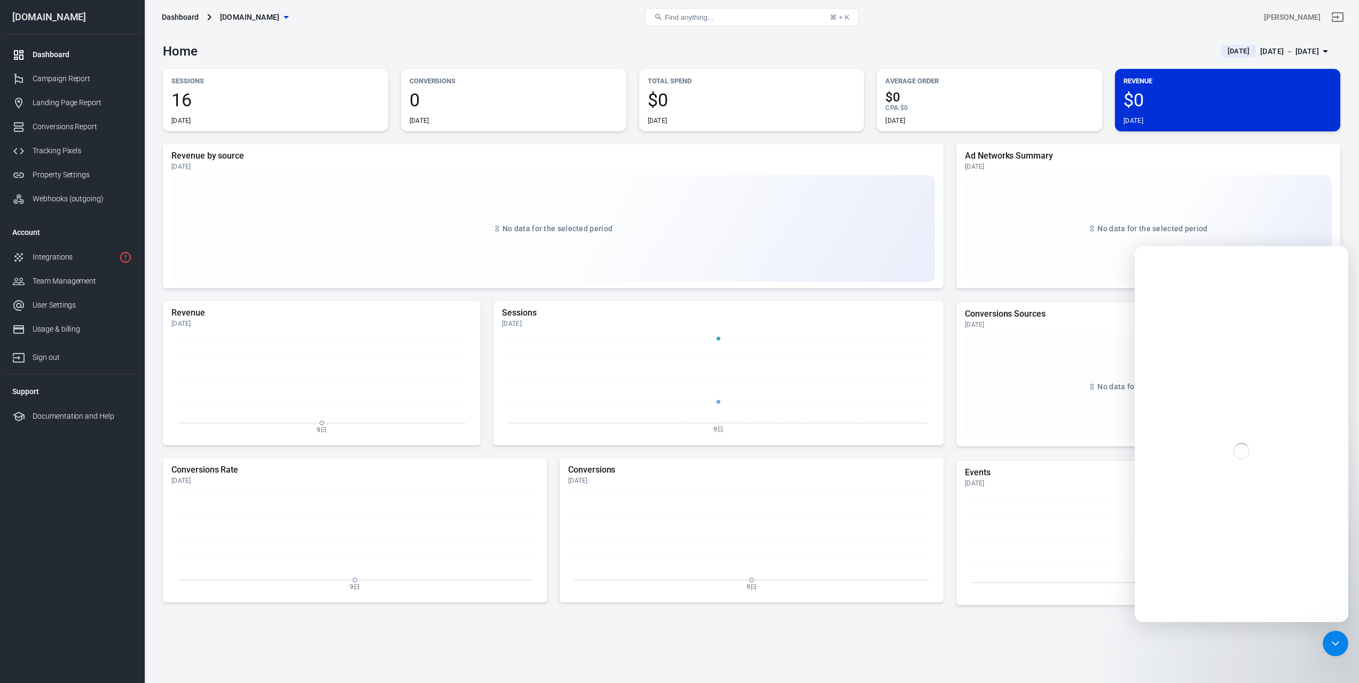
click at [488, 35] on div "Home [DATE] [DATE] － [DATE]" at bounding box center [751, 47] width 1177 height 26
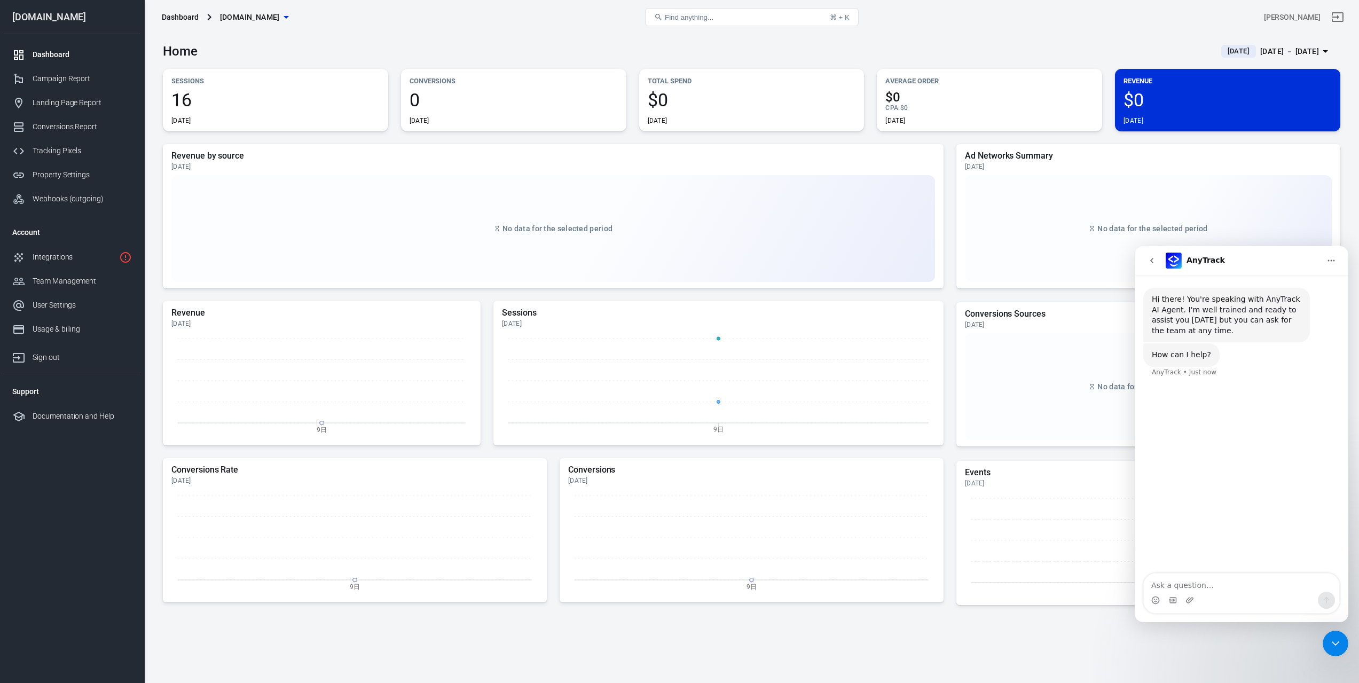
click at [1150, 260] on icon "go back" at bounding box center [1151, 260] width 9 height 9
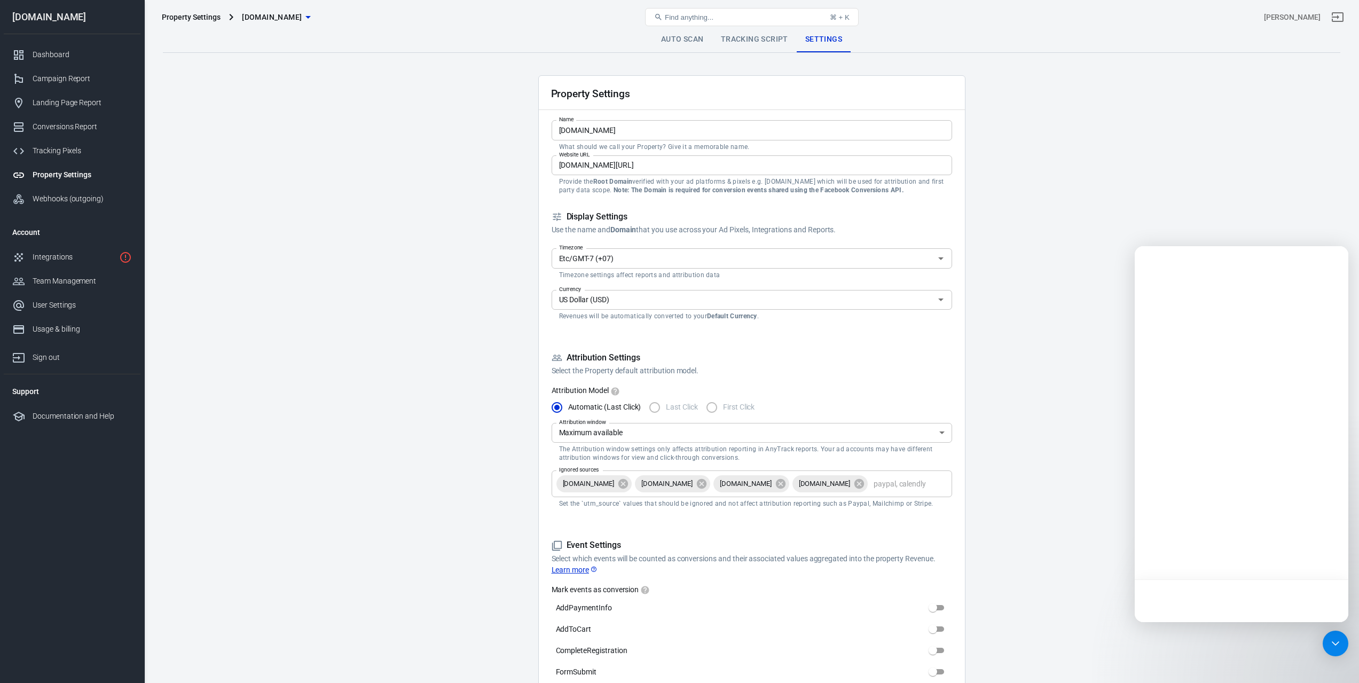
click at [756, 40] on link "Tracking Script" at bounding box center [754, 40] width 84 height 26
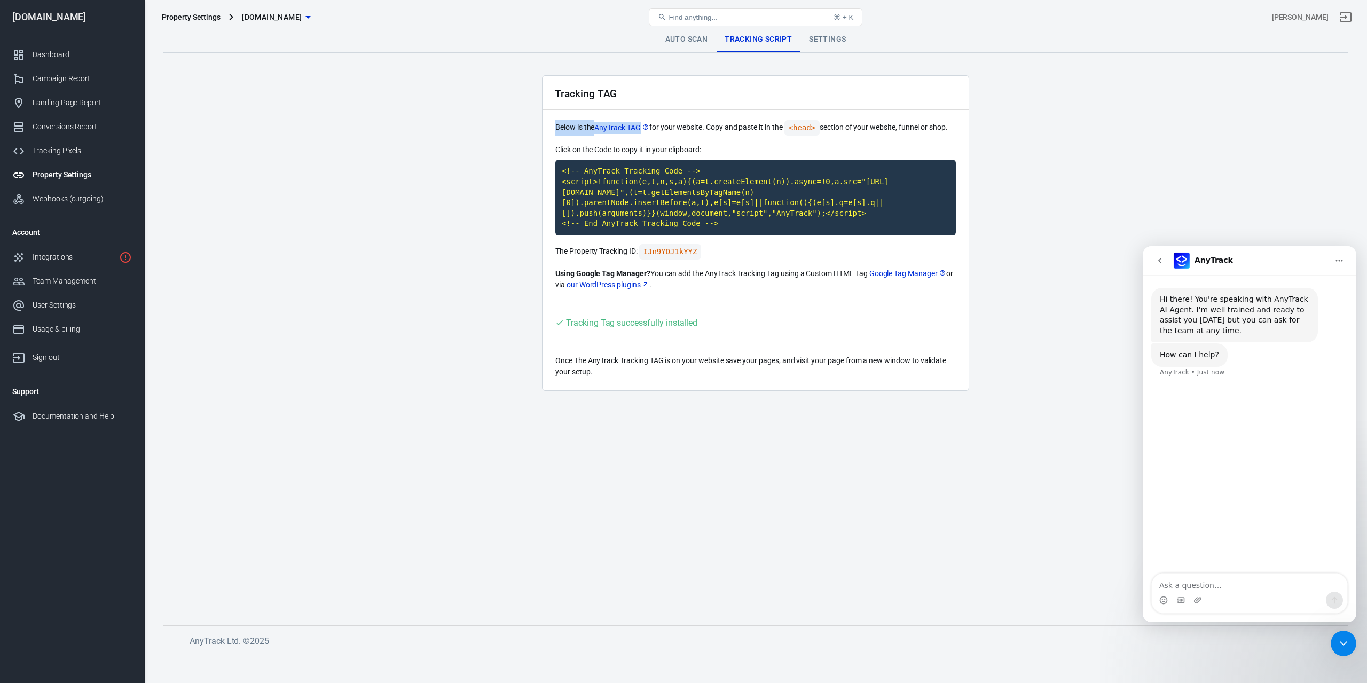
drag, startPoint x: 552, startPoint y: 125, endPoint x: 643, endPoint y: 126, distance: 91.8
click at [643, 126] on div "Tracking TAG Below is the AnyTrack TAG for your website. Copy and paste it in t…" at bounding box center [755, 233] width 427 height 316
copy p "Below is the AnyTrack TAG"
click at [578, 98] on h2 "Tracking TAG" at bounding box center [586, 93] width 62 height 11
drag, startPoint x: 568, startPoint y: 249, endPoint x: 598, endPoint y: 248, distance: 29.9
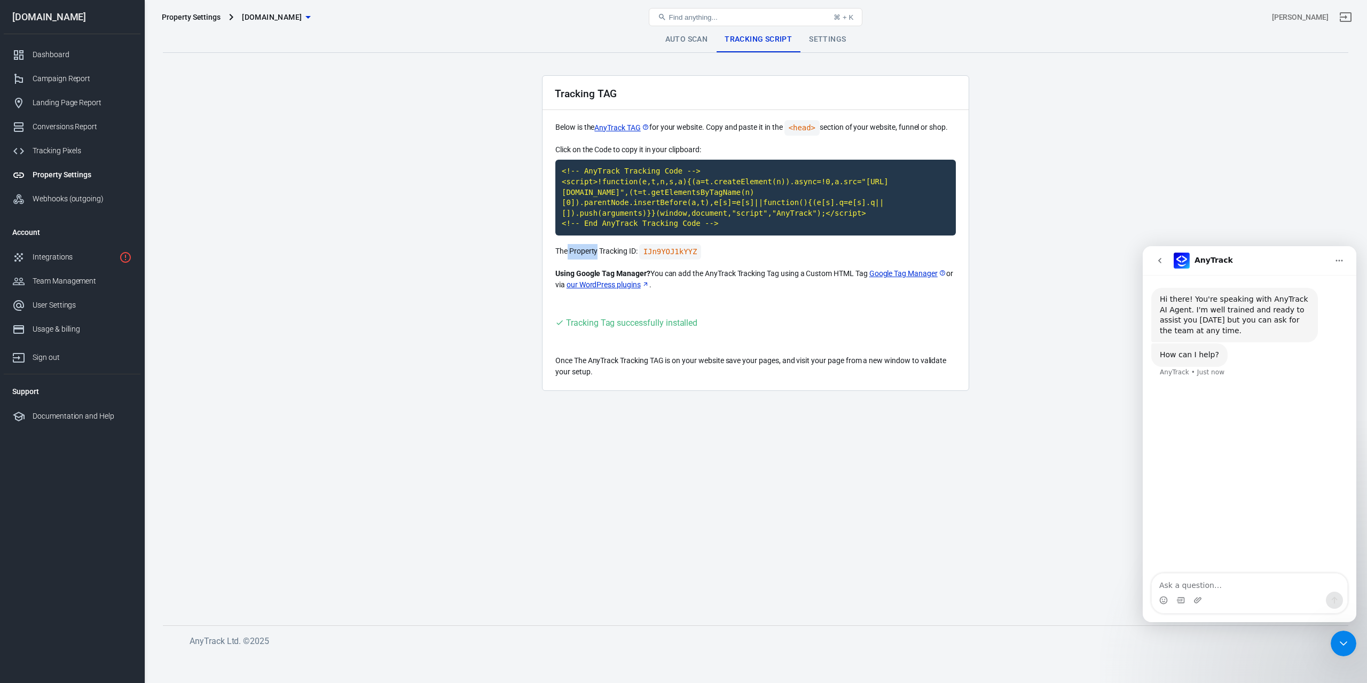
click at [598, 248] on p "The Property Tracking ID: IJn9YOJ1kYYZ" at bounding box center [755, 251] width 400 height 15
click at [578, 255] on p "The Property Tracking ID: IJn9YOJ1kYYZ" at bounding box center [755, 251] width 400 height 15
drag, startPoint x: 569, startPoint y: 253, endPoint x: 596, endPoint y: 251, distance: 27.3
click at [596, 251] on p "The Property Tracking ID: IJn9YOJ1kYYZ" at bounding box center [755, 251] width 400 height 15
copy p "Property"
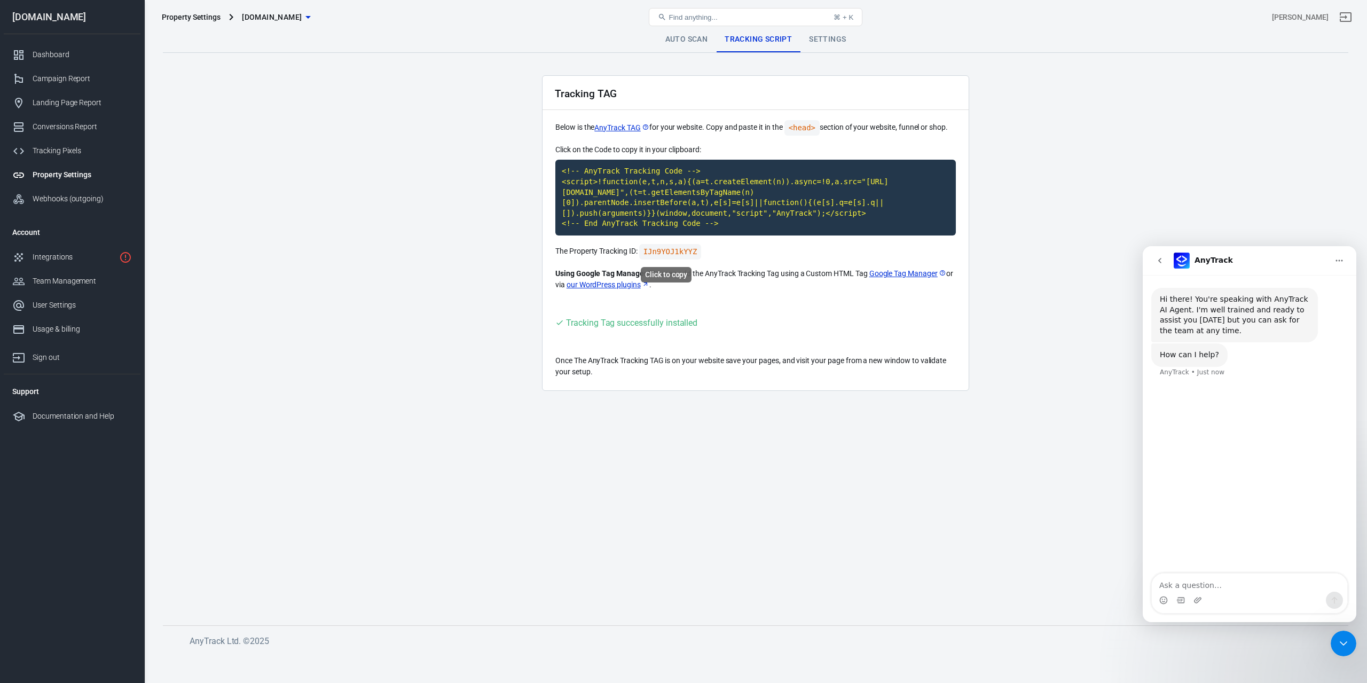
click at [675, 253] on code "IJn9YOJ1kYYZ" at bounding box center [670, 251] width 62 height 15
click at [1201, 585] on textarea "Ask a question…" at bounding box center [1249, 582] width 195 height 18
paste textarea "The Property ID in the AnyTrack tag is inconsistent with the Property ID in the…"
type textarea "The Property ID in the AnyTrack tag is inconsistent with the Property ID in the…"
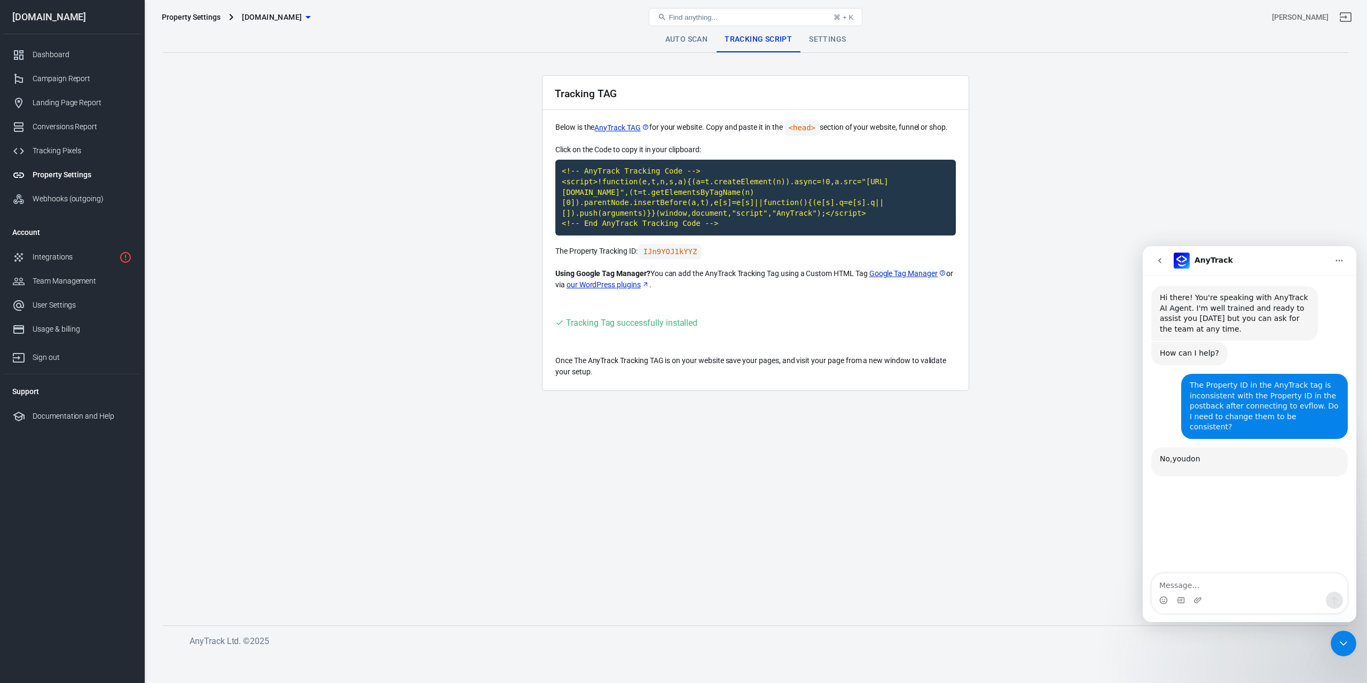
scroll to position [103, 0]
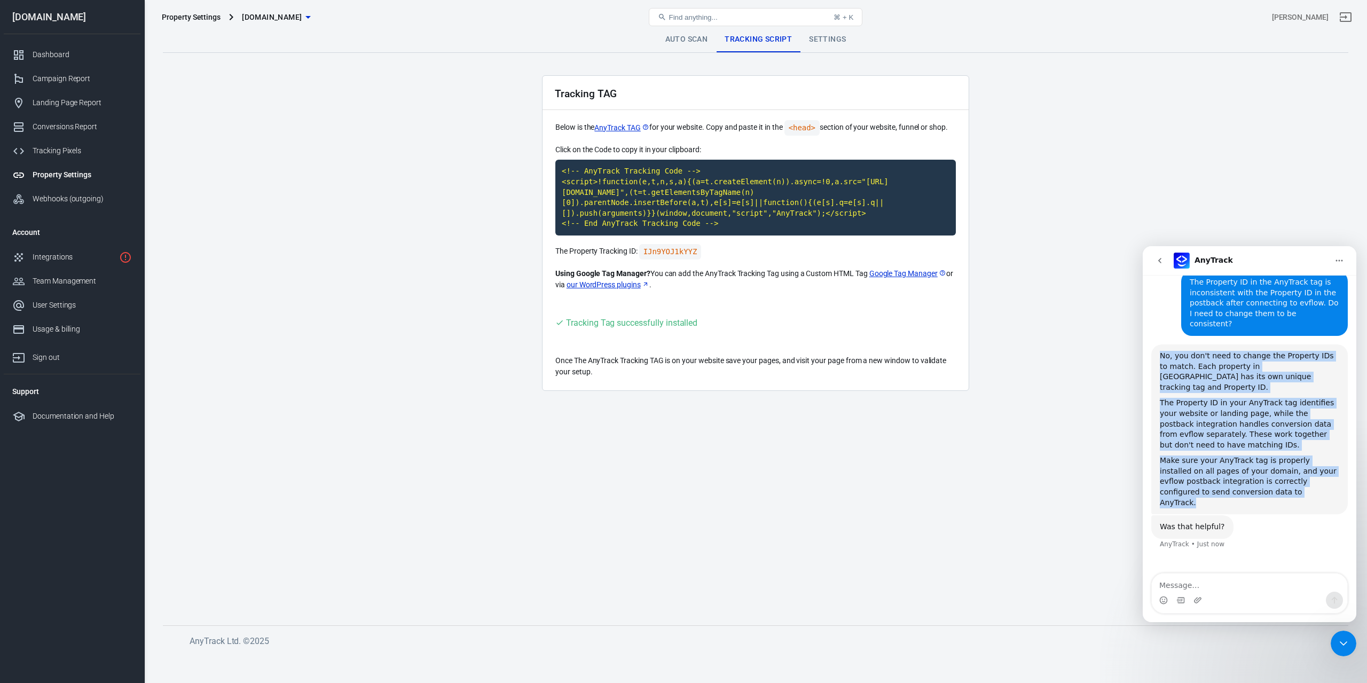
drag, startPoint x: 1333, startPoint y: 472, endPoint x: 1162, endPoint y: 347, distance: 212.0
click at [1162, 351] on div "No, you don't need to change the Property IDs to match. Each property in AnyTra…" at bounding box center [1249, 429] width 179 height 157
copy div "No, you don't need to change the Property IDs to match. Each property in AnyTra…"
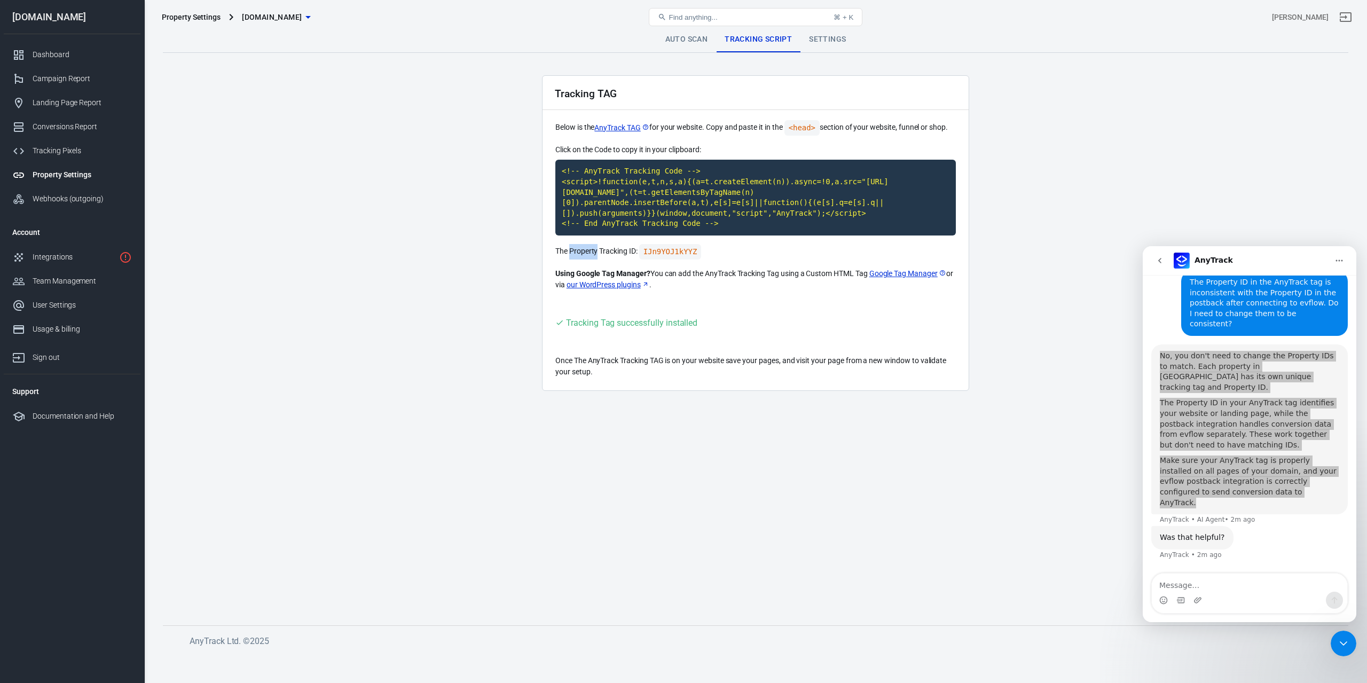
drag, startPoint x: 569, startPoint y: 249, endPoint x: 596, endPoint y: 249, distance: 26.7
click at [596, 249] on p "The Property Tracking ID: IJn9YOJ1kYYZ" at bounding box center [755, 251] width 400 height 15
copy p "Propert"
click at [596, 251] on p "The Property Tracking ID: IJn9YOJ1kYYZ" at bounding box center [755, 251] width 400 height 15
drag, startPoint x: 595, startPoint y: 251, endPoint x: 588, endPoint y: 251, distance: 7.5
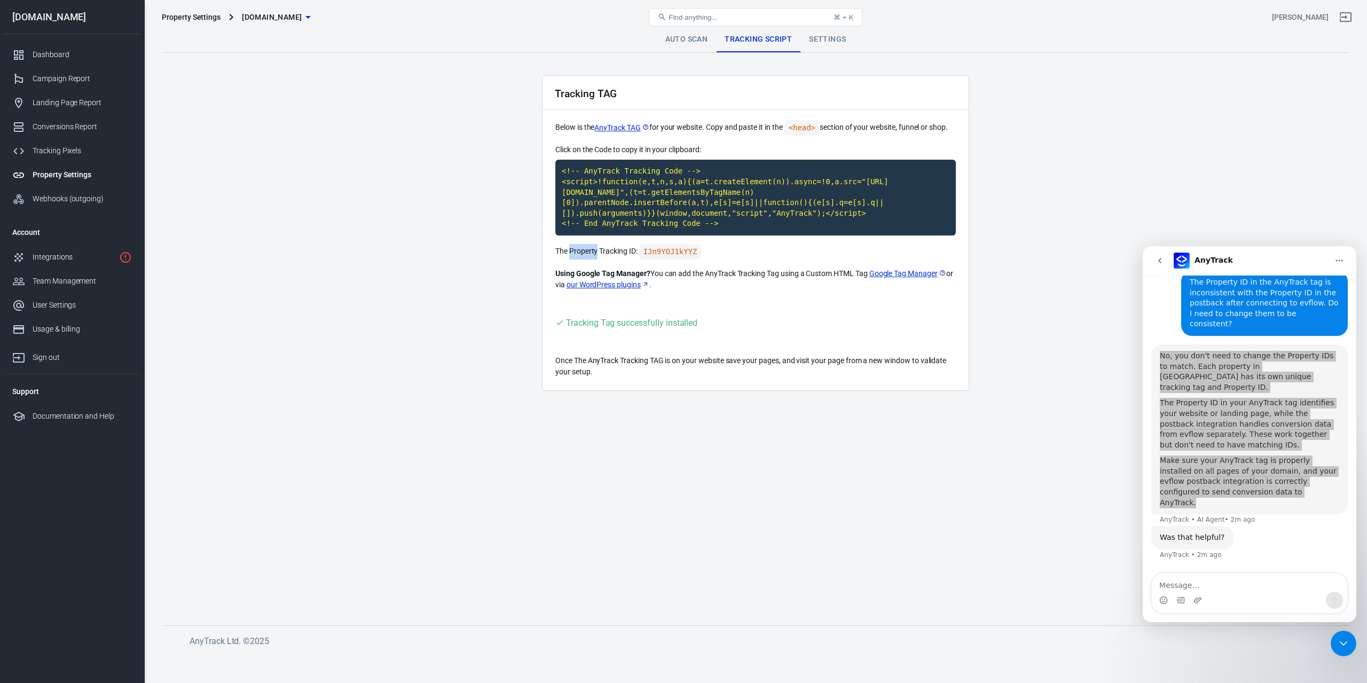
click at [588, 251] on p "The Property Tracking ID: IJn9YOJ1kYYZ" at bounding box center [755, 251] width 400 height 15
copy p "Property"
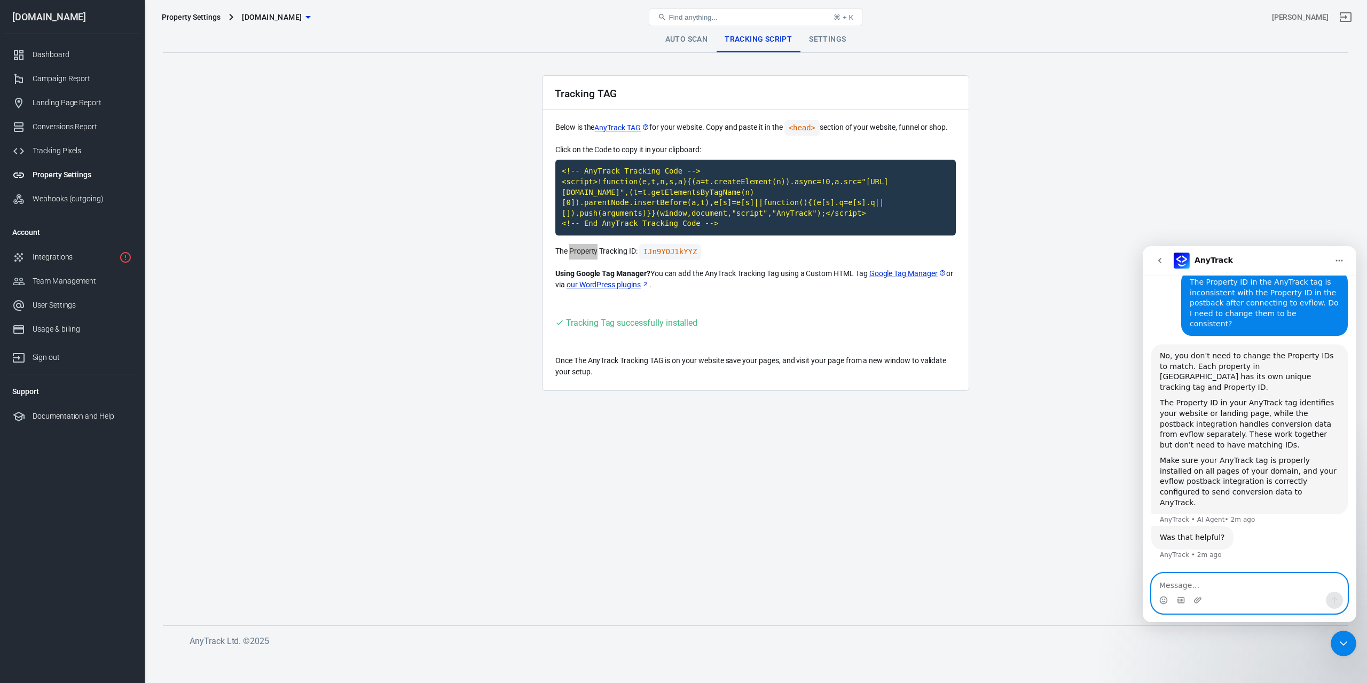
click at [1229, 584] on textarea "Message…" at bounding box center [1249, 582] width 195 height 18
paste textarea "I have the AnyTrack tag properly installed on all pages in my delivery domain. …"
type textarea "I have the AnyTrack tag properly installed on all pages in my delivery domain. …"
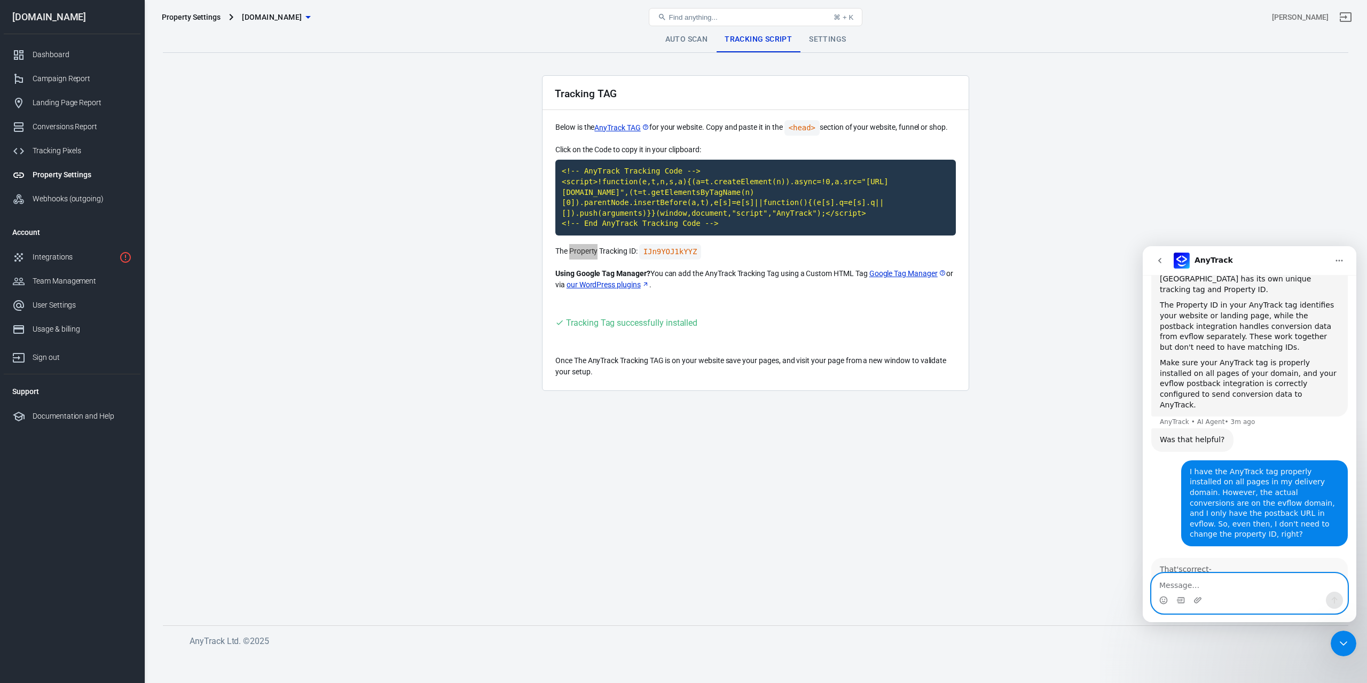
scroll to position [359, 0]
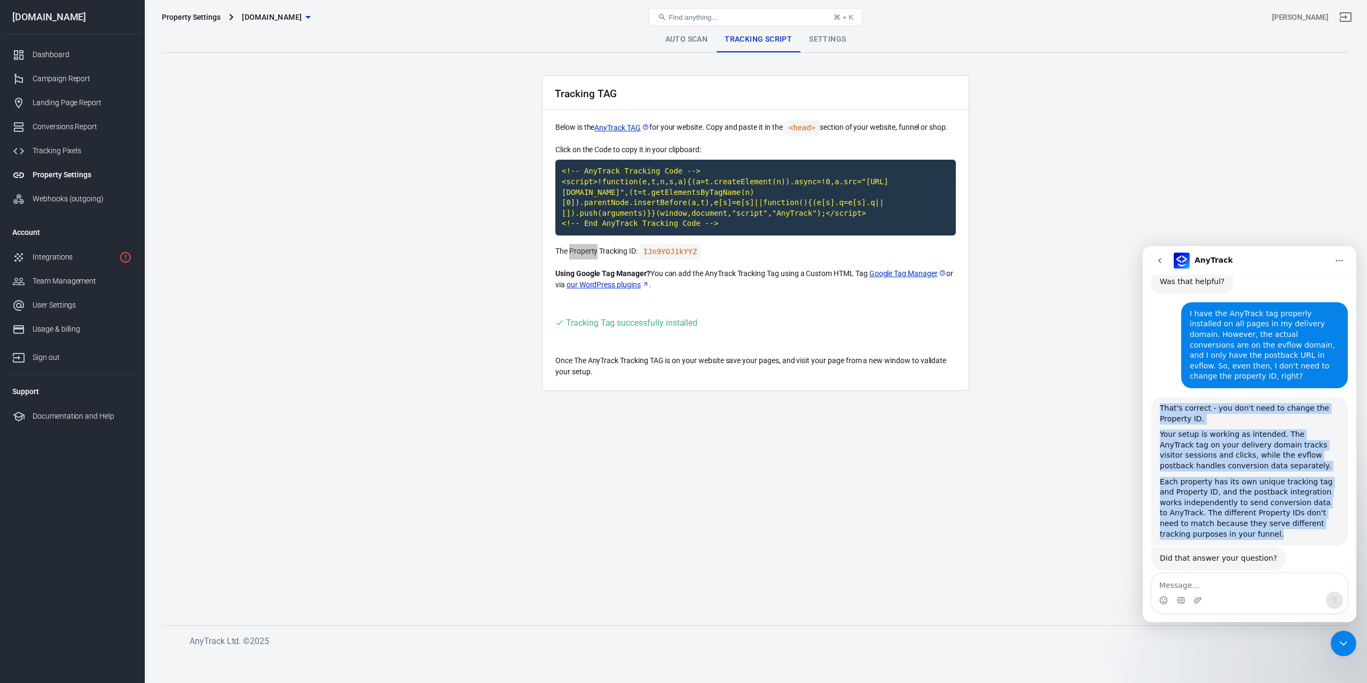
drag, startPoint x: 1249, startPoint y: 504, endPoint x: 1154, endPoint y: 376, distance: 158.7
click at [1154, 397] on div "That's correct - you don't need to change the Property ID. Your setup is workin…" at bounding box center [1249, 471] width 196 height 149
copy div "That's correct - you don't need to change the Property ID. Your setup is workin…"
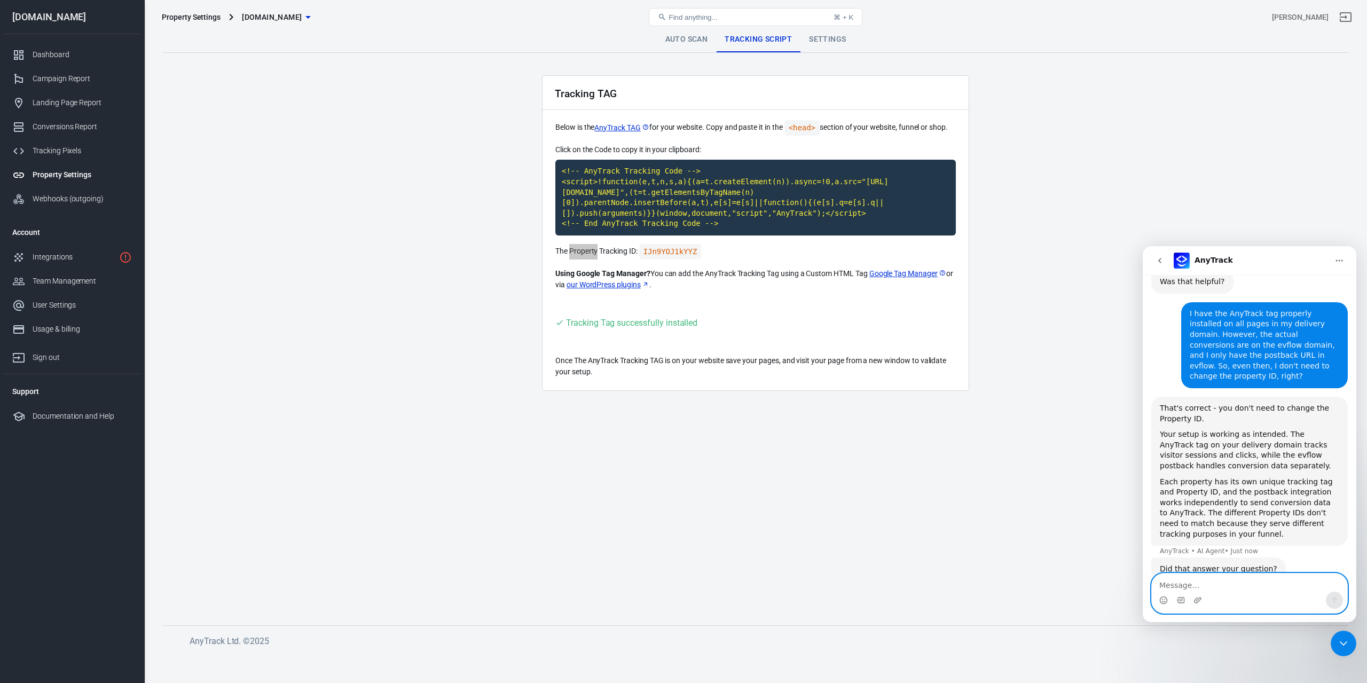
click at [1215, 589] on textarea "Message…" at bounding box center [1249, 582] width 195 height 18
click at [1335, 639] on div "Close Intercom Messenger" at bounding box center [1344, 644] width 26 height 26
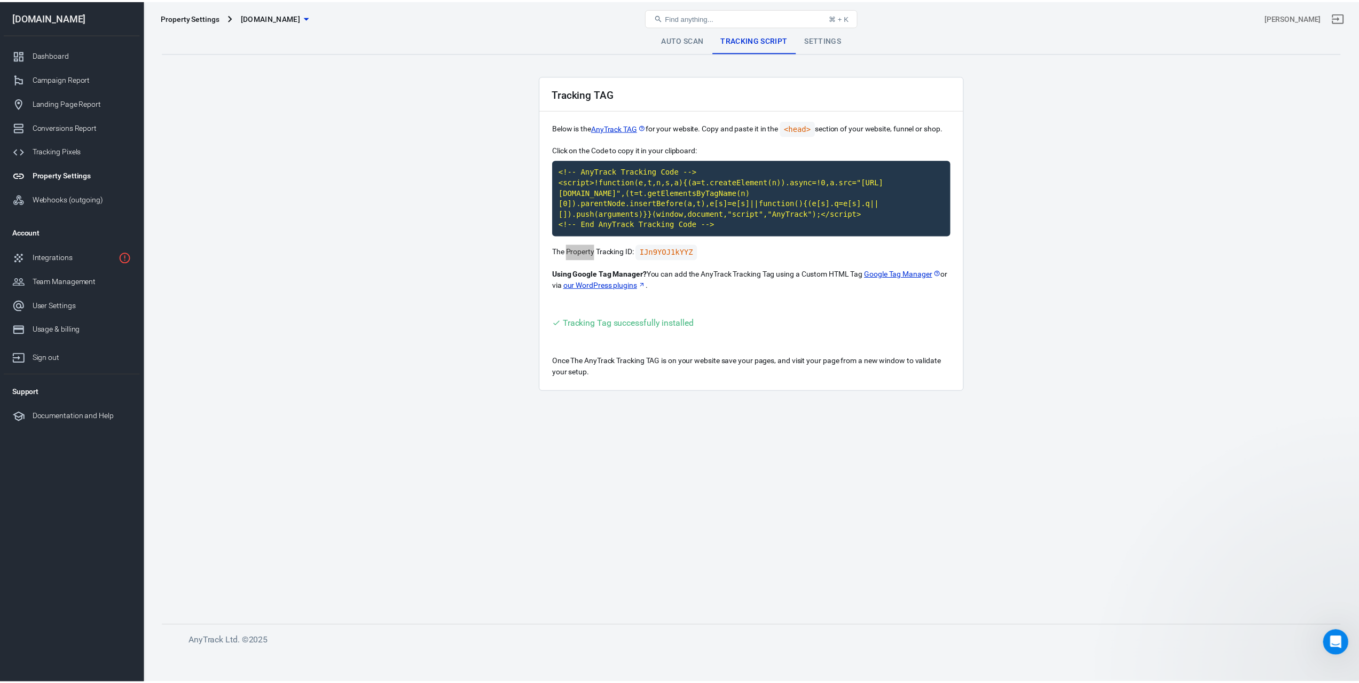
scroll to position [337, 0]
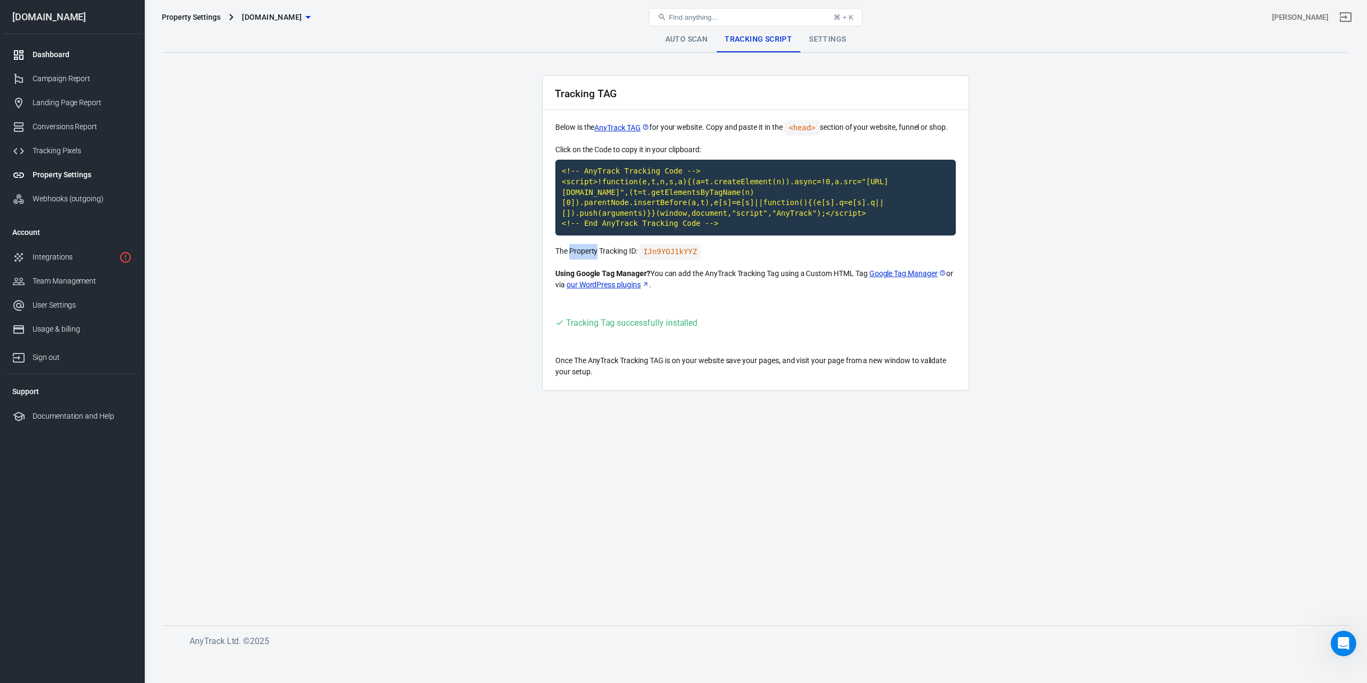
click at [57, 57] on div "Dashboard" at bounding box center [82, 54] width 99 height 11
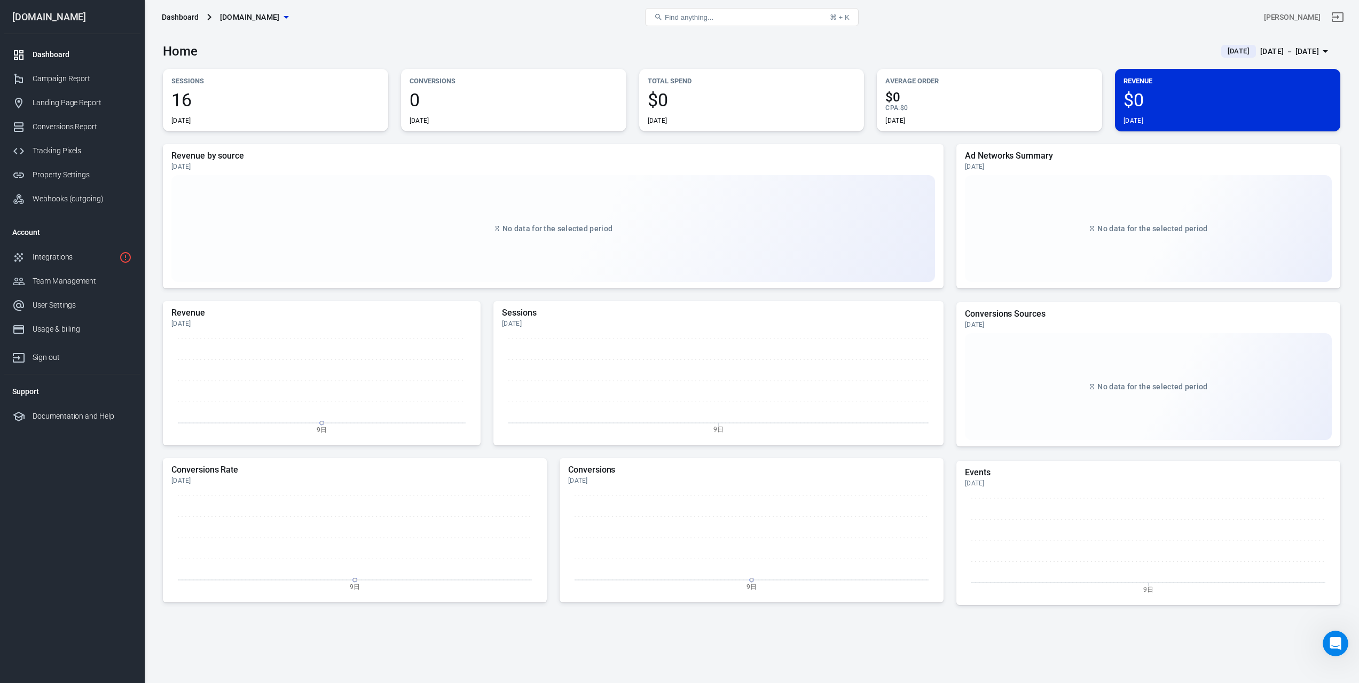
click at [515, 41] on div "Home [DATE] [DATE] － [DATE]" at bounding box center [751, 47] width 1177 height 26
